Goal: Task Accomplishment & Management: Complete application form

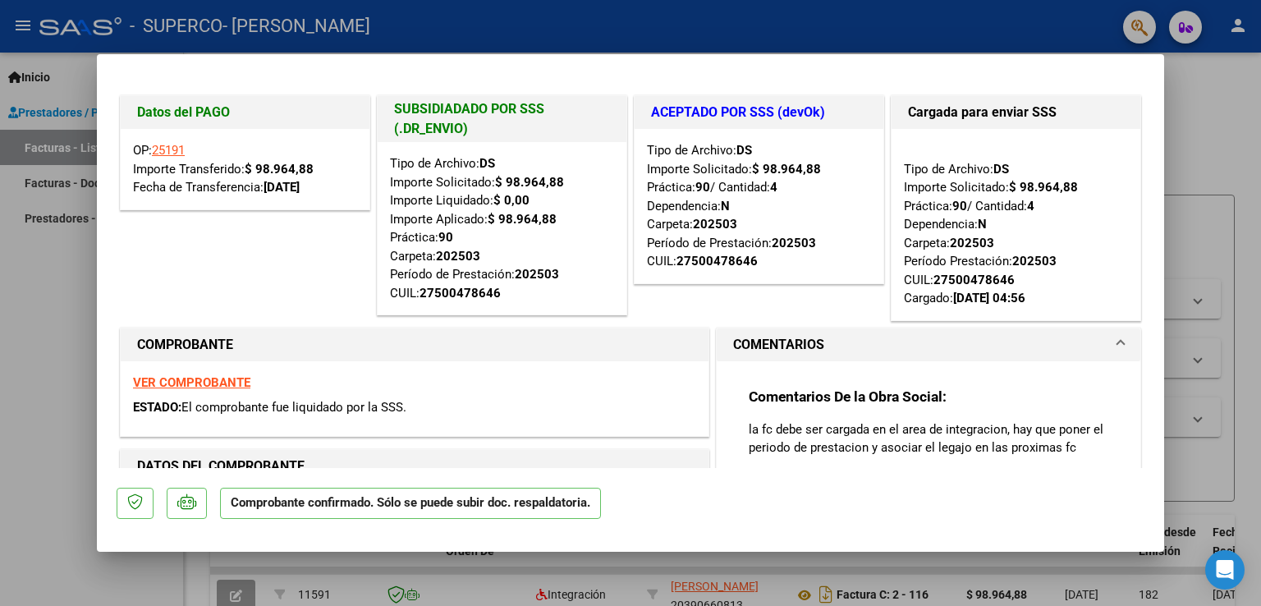
click at [39, 420] on div at bounding box center [630, 303] width 1261 height 606
type input "$ 0,00"
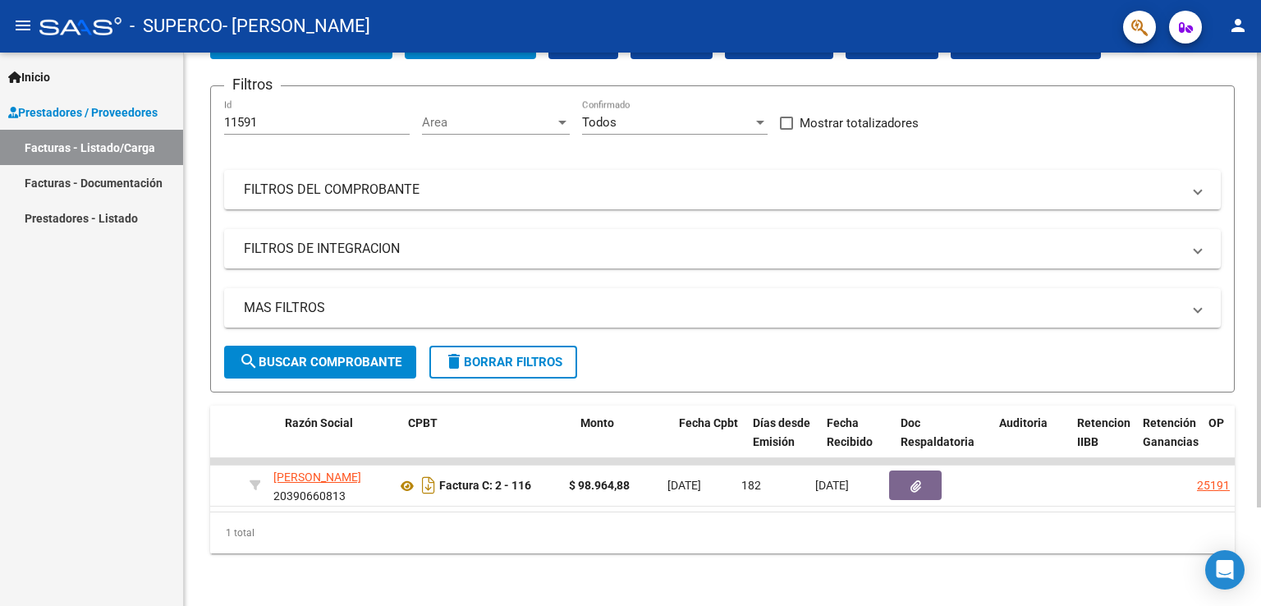
scroll to position [0, 415]
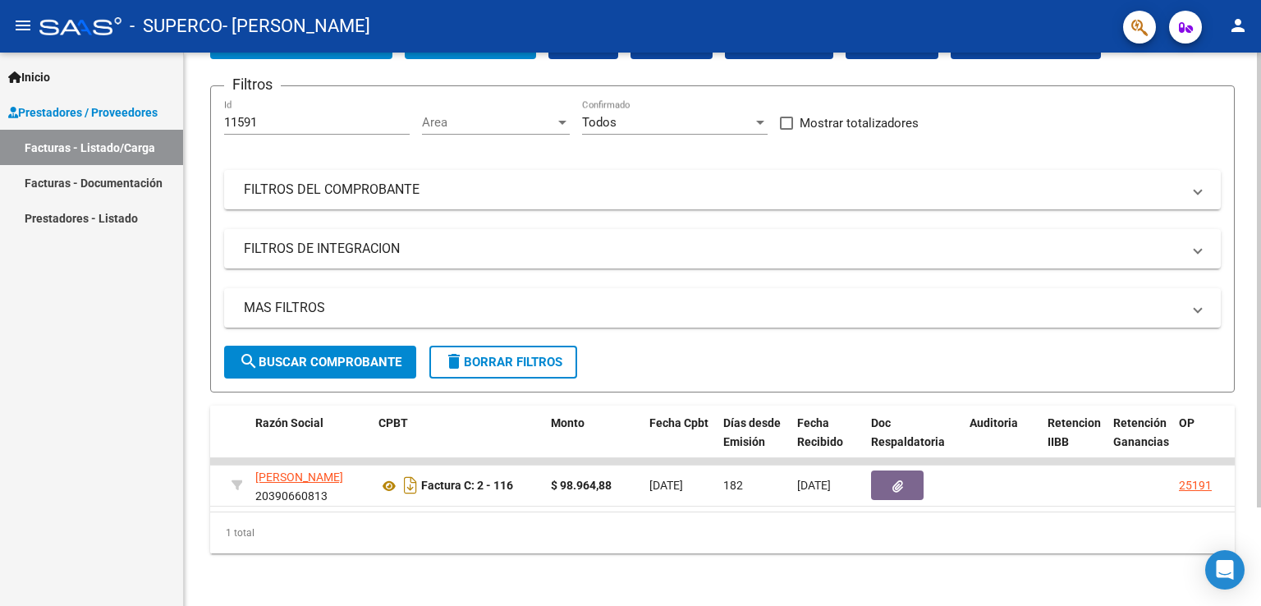
drag, startPoint x: 582, startPoint y: 513, endPoint x: 607, endPoint y: 500, distance: 28.6
click at [607, 500] on div "ID CAE Facturado x Orden De Area Razón Social CPBT Monto Fecha Cpbt Días desde …" at bounding box center [722, 479] width 1024 height 148
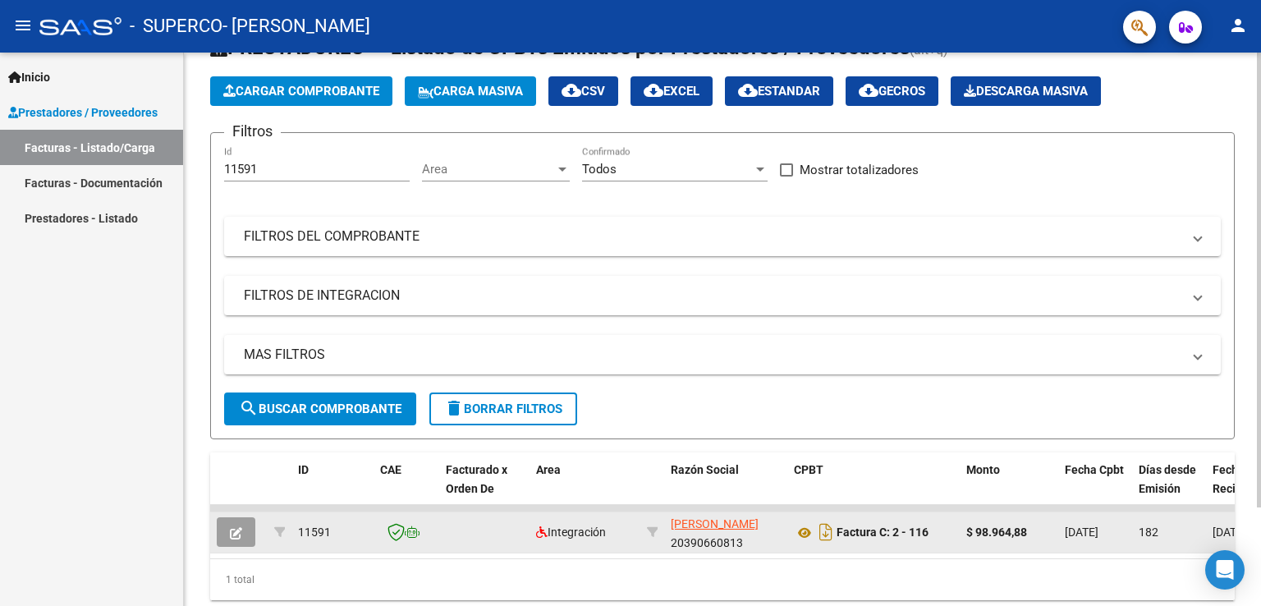
scroll to position [0, 0]
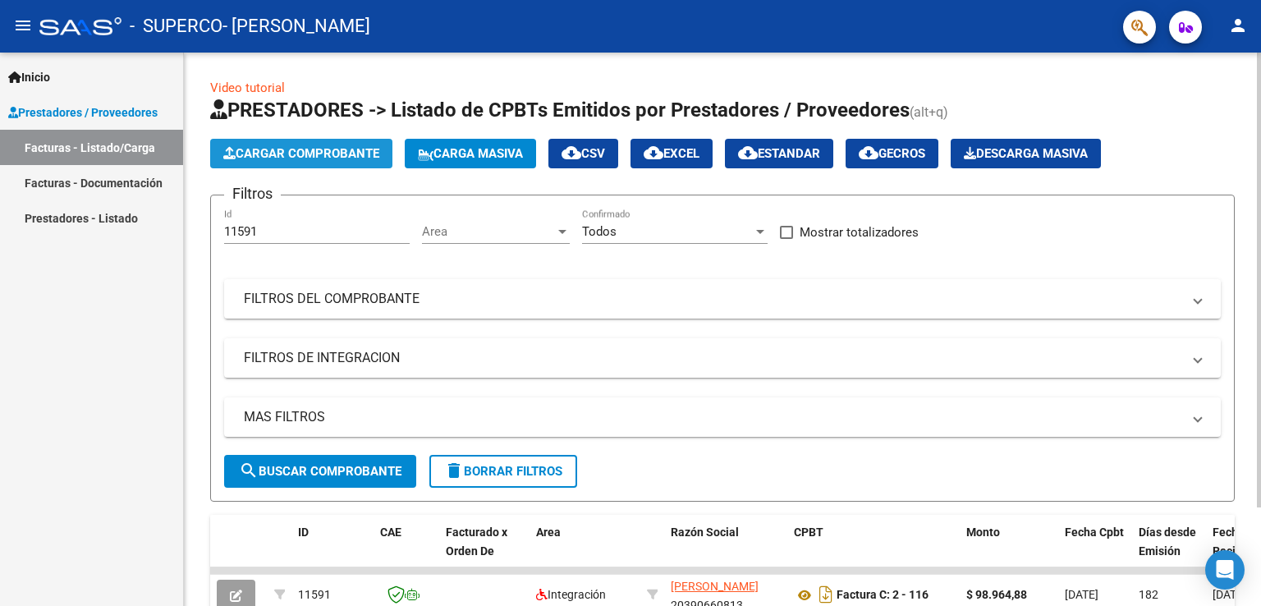
click at [335, 151] on span "Cargar Comprobante" at bounding box center [301, 153] width 156 height 15
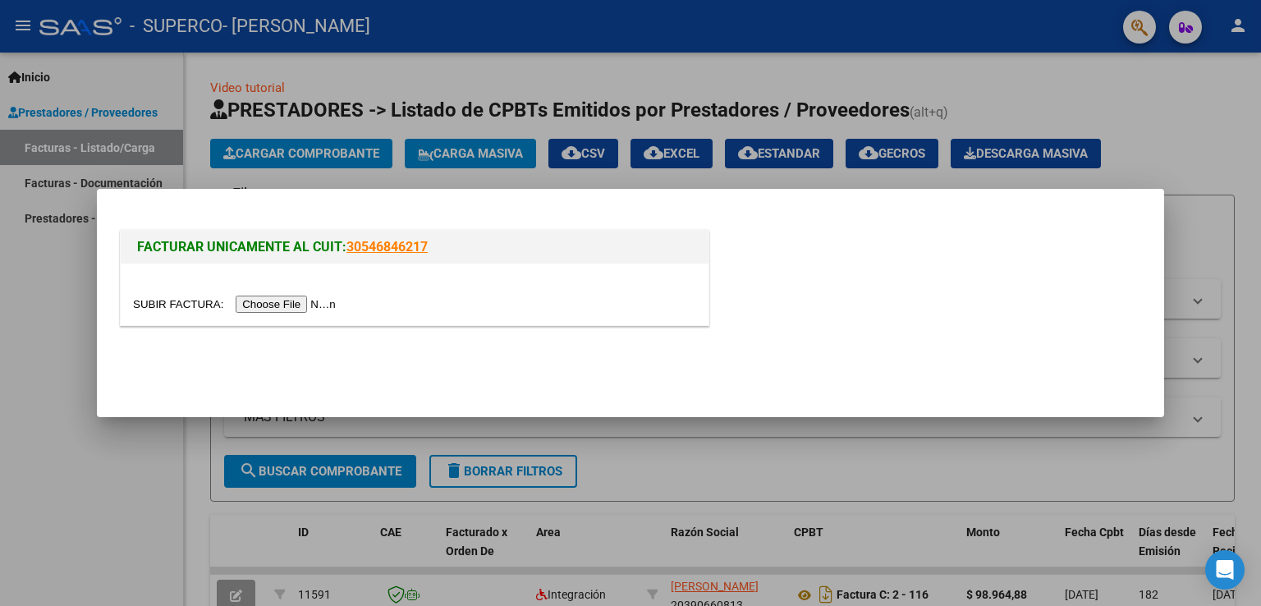
click at [299, 310] on input "file" at bounding box center [237, 303] width 208 height 17
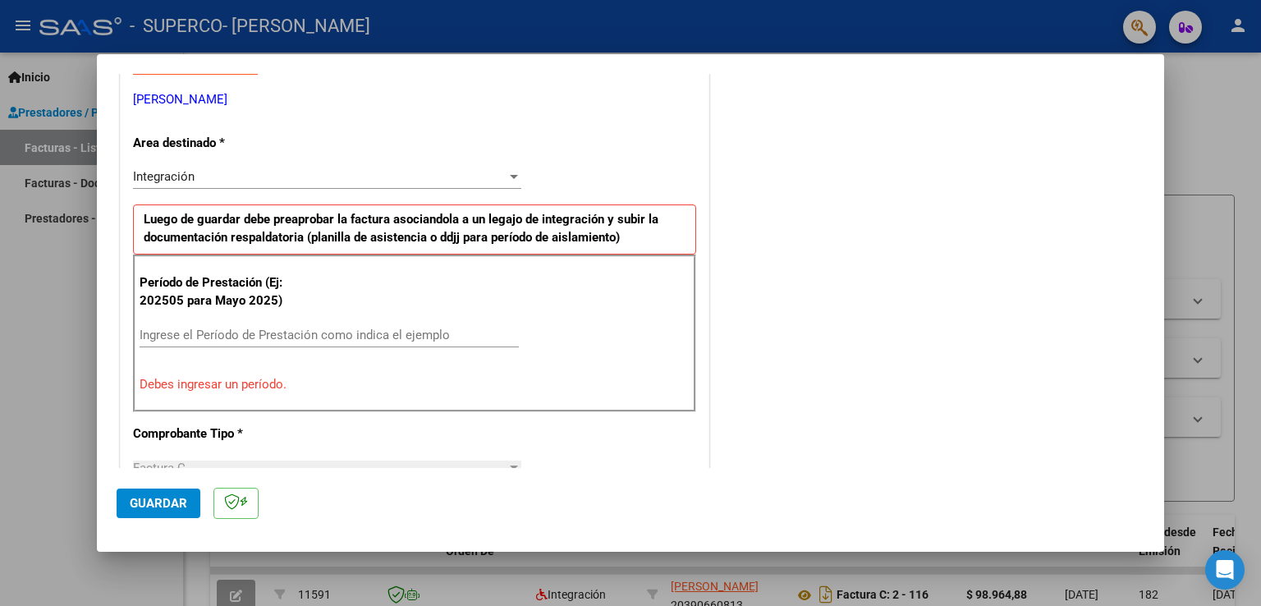
scroll to position [355, 0]
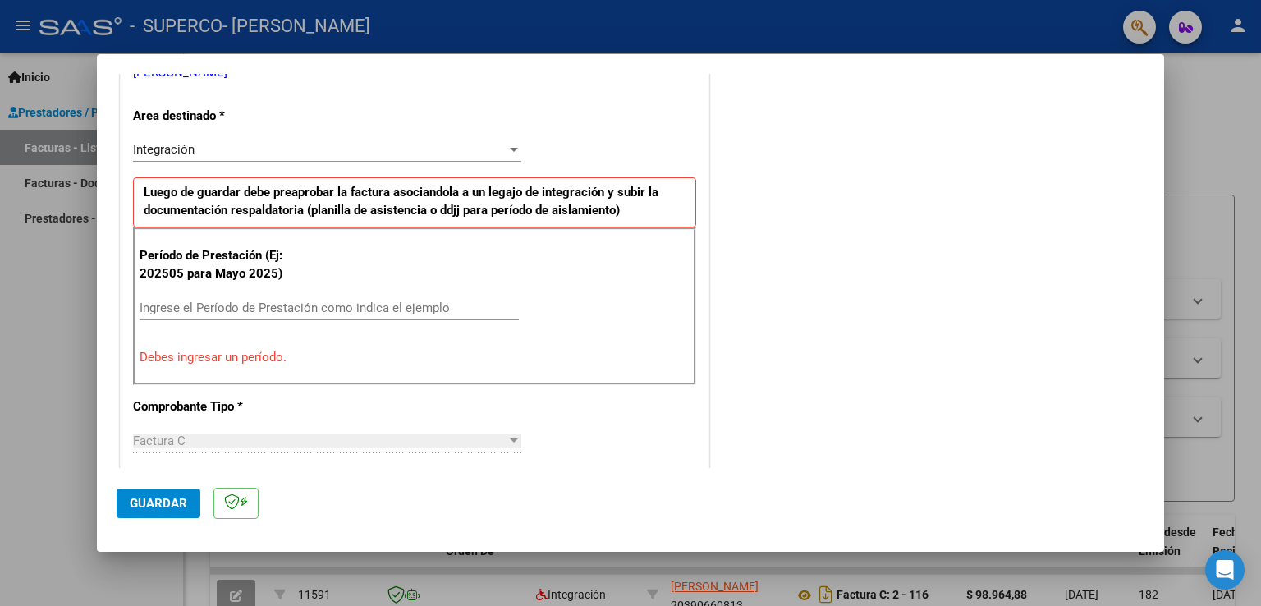
click at [431, 304] on input "Ingrese el Período de Prestación como indica el ejemplo" at bounding box center [329, 307] width 379 height 15
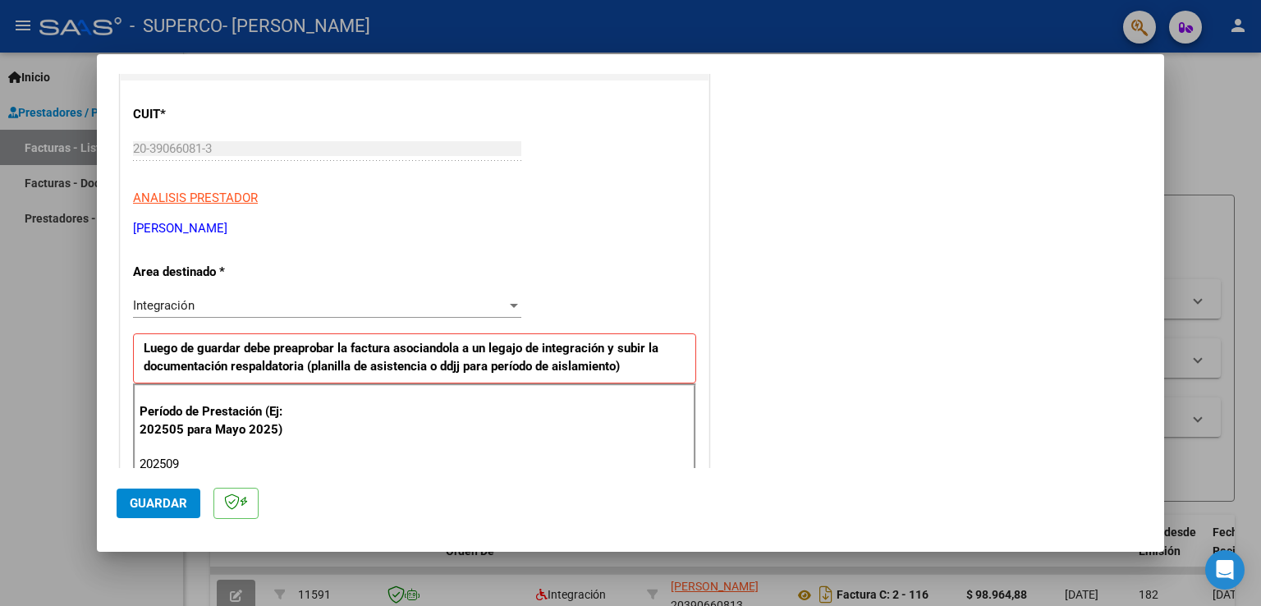
scroll to position [246, 0]
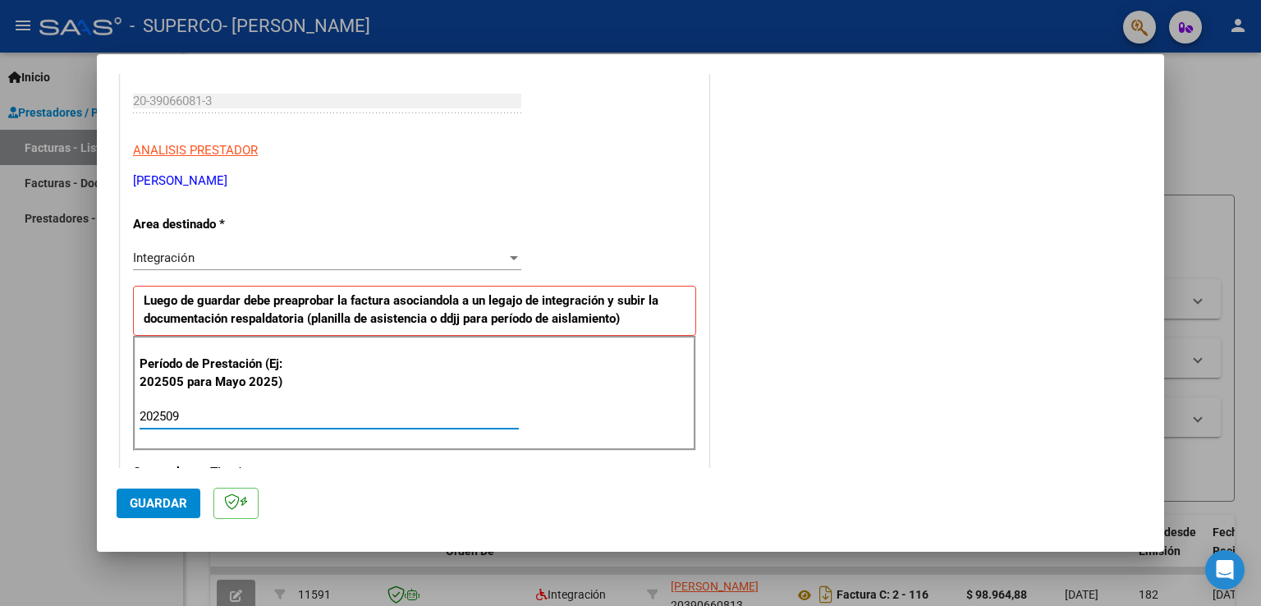
type input "202509"
click at [172, 497] on span "Guardar" at bounding box center [158, 503] width 57 height 15
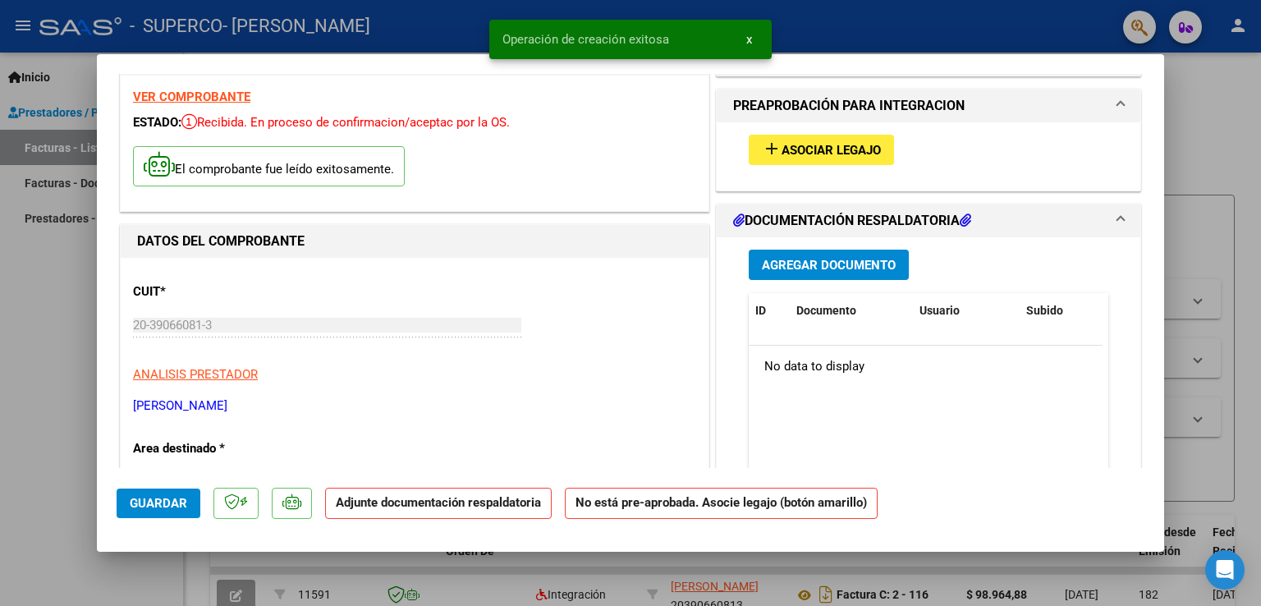
scroll to position [54, 0]
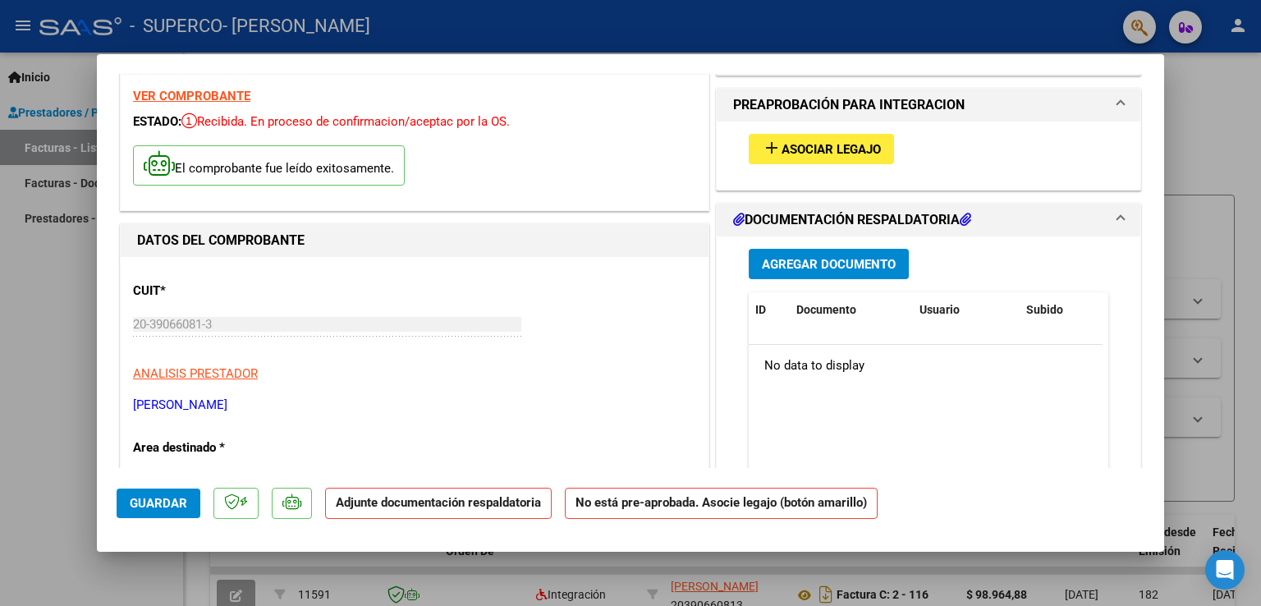
click at [882, 135] on button "add Asociar Legajo" at bounding box center [821, 149] width 145 height 30
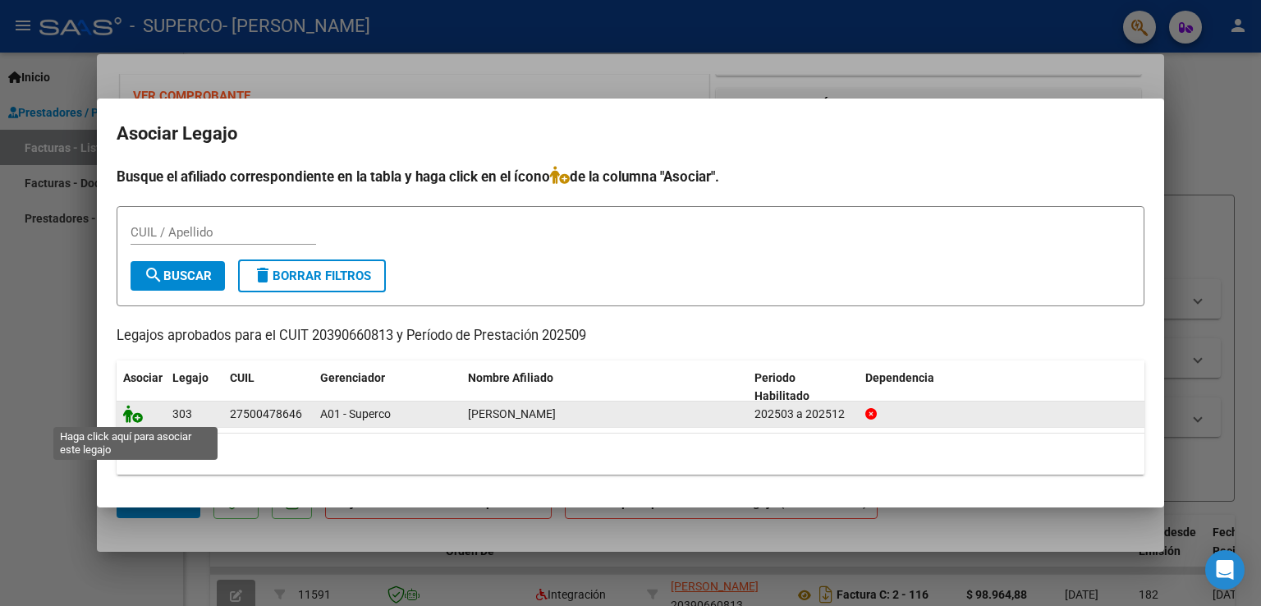
click at [135, 417] on icon at bounding box center [133, 414] width 20 height 18
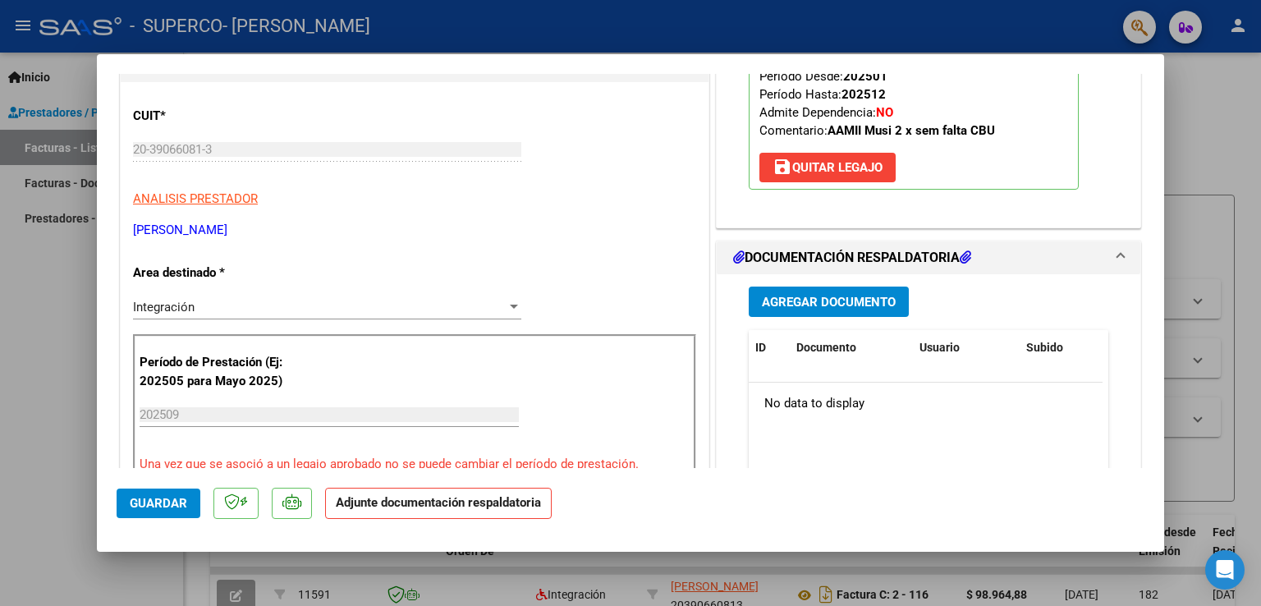
scroll to position [240, 0]
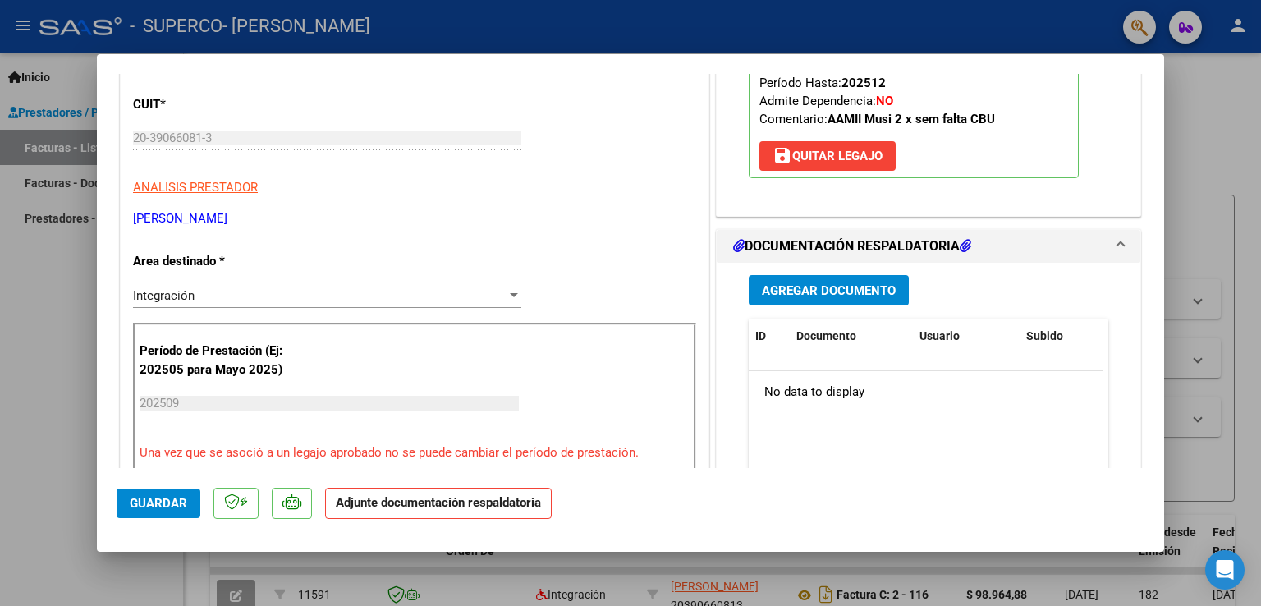
click at [806, 283] on span "Agregar Documento" at bounding box center [829, 290] width 134 height 15
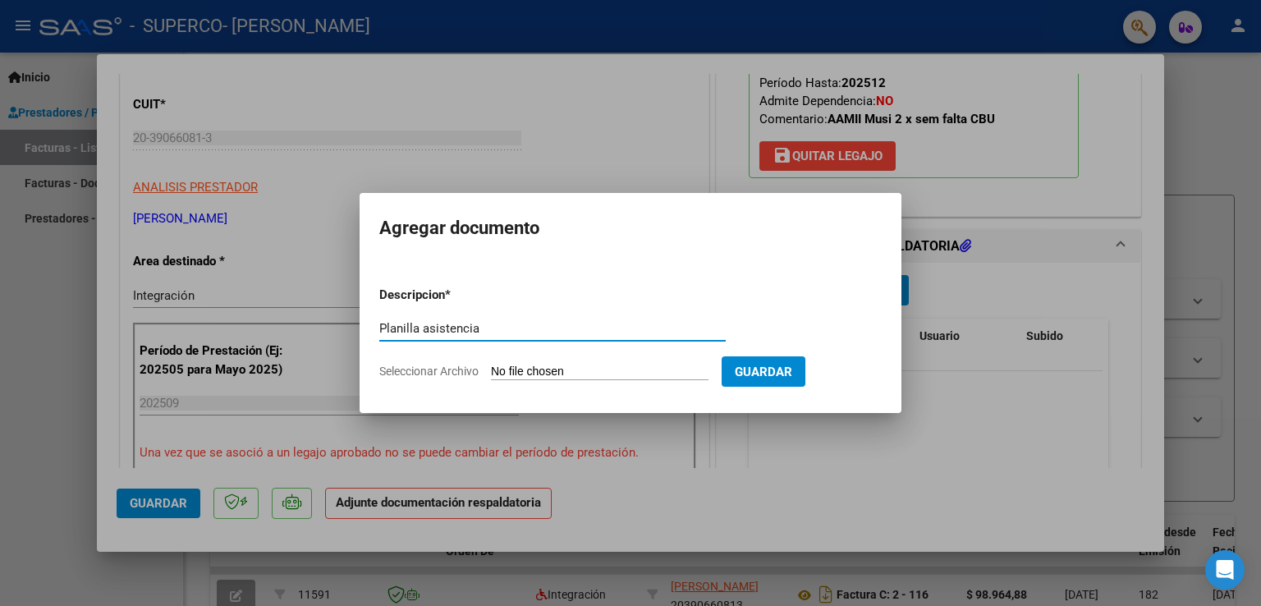
type input "Planilla asistencia"
click at [580, 375] on input "Seleccionar Archivo" at bounding box center [600, 372] width 218 height 16
type input "C:\fakepath\Asistencia septiembre.jpg"
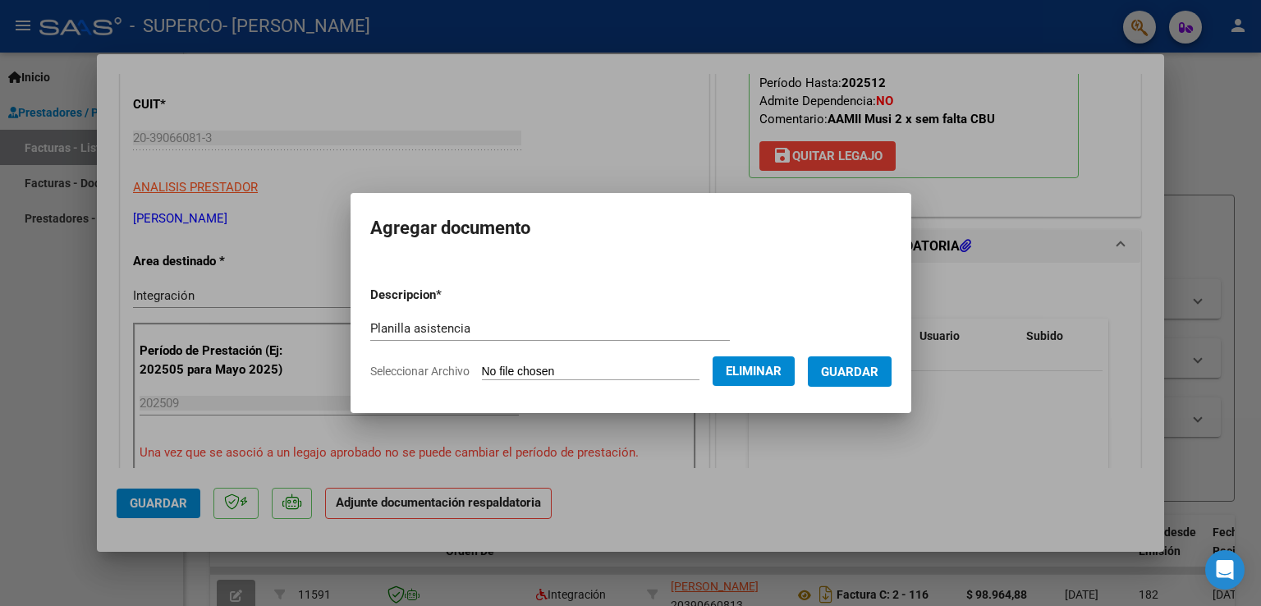
click at [860, 383] on button "Guardar" at bounding box center [850, 371] width 84 height 30
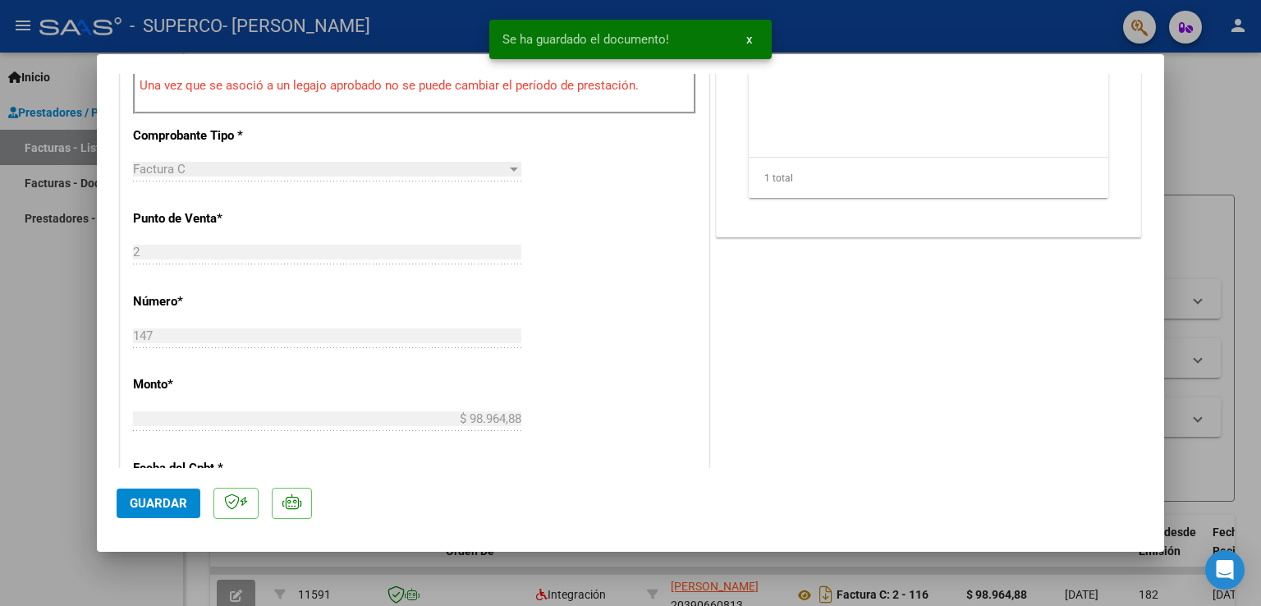
scroll to position [1074, 0]
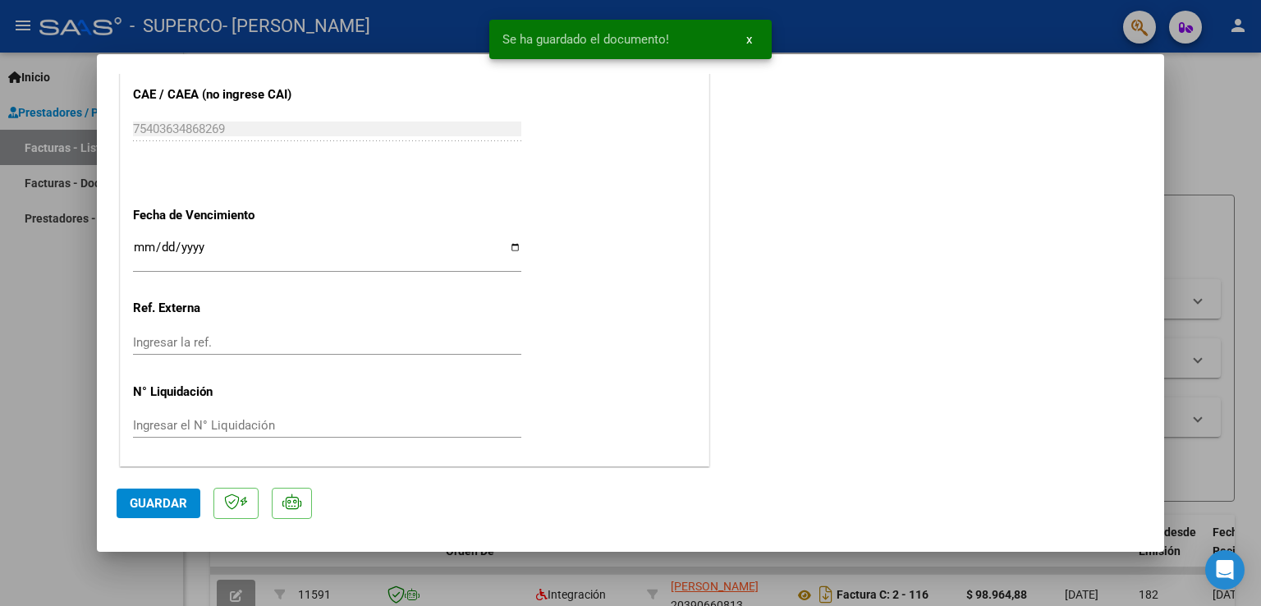
click at [157, 498] on span "Guardar" at bounding box center [158, 503] width 57 height 15
click at [179, 508] on span "Guardar" at bounding box center [158, 503] width 57 height 15
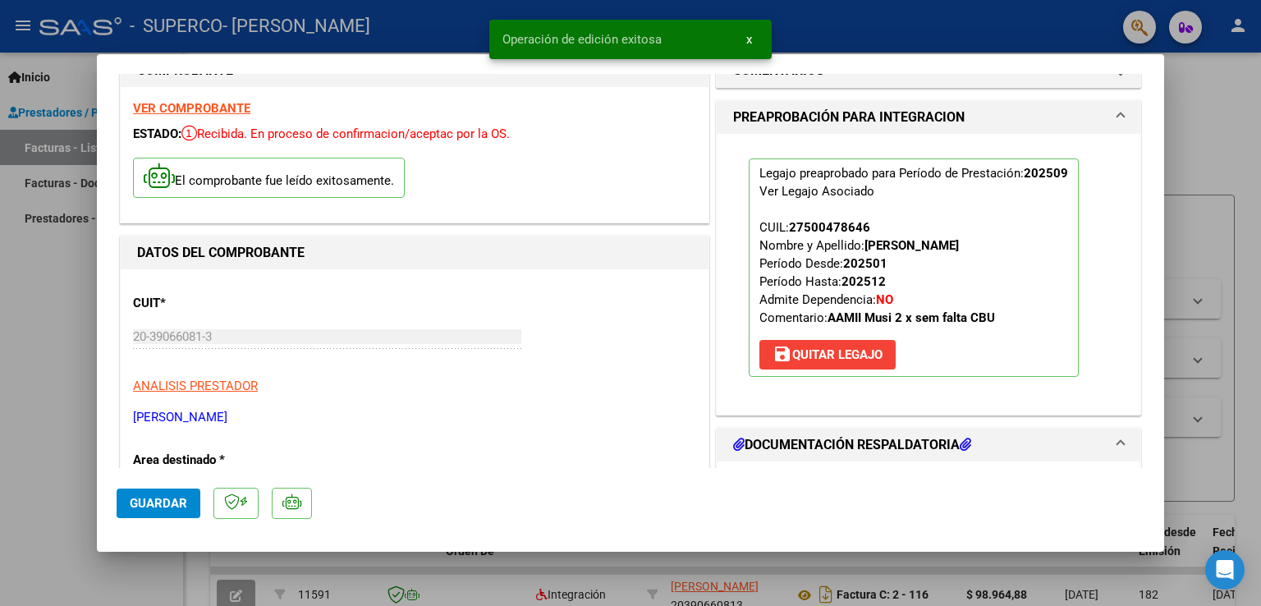
scroll to position [0, 0]
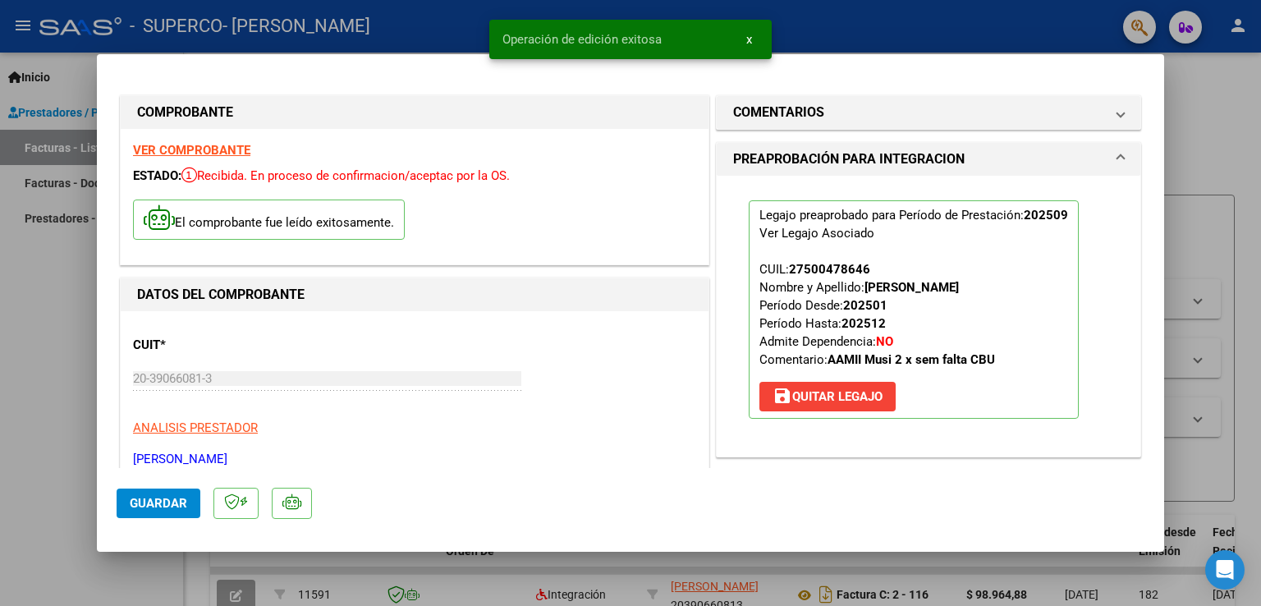
click at [1185, 80] on div at bounding box center [630, 303] width 1261 height 606
type input "$ 0,00"
